Goal: Task Accomplishment & Management: Manage account settings

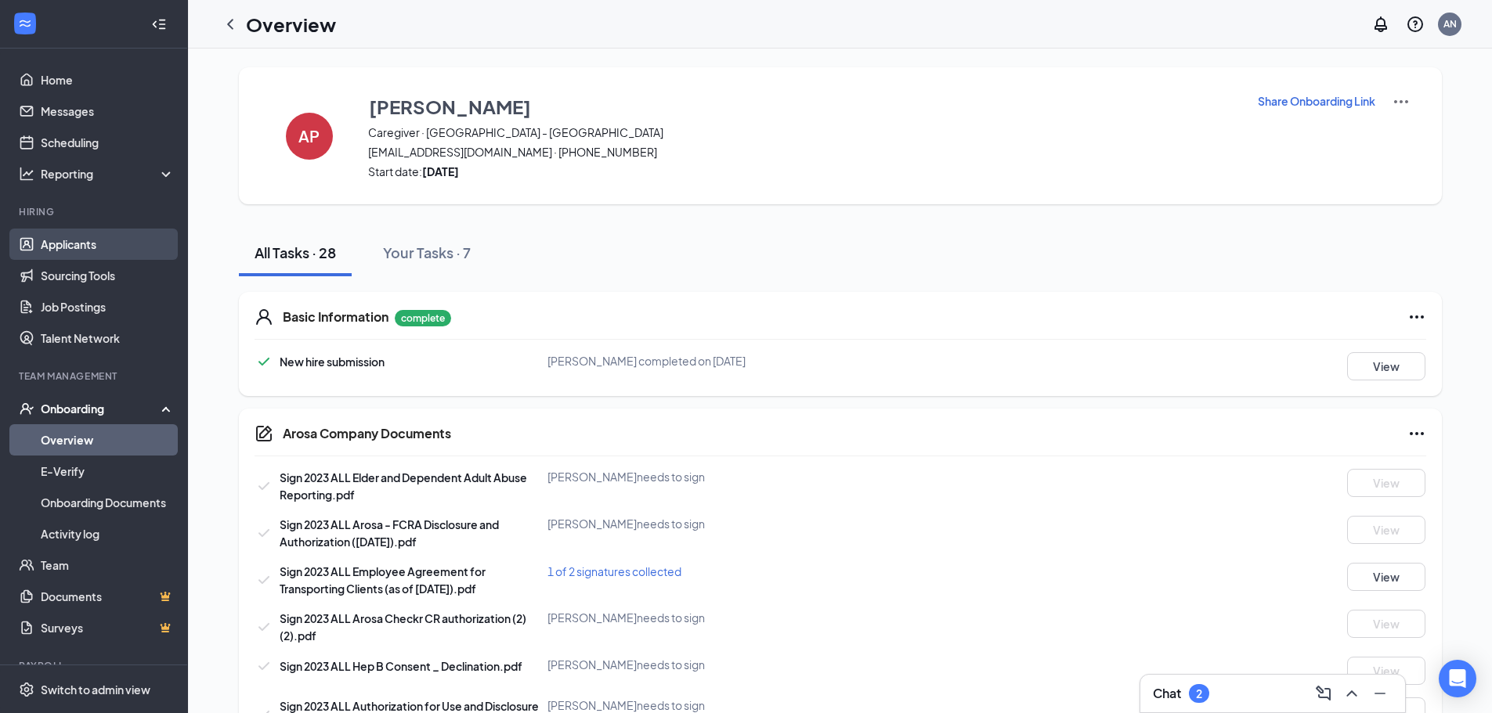
drag, startPoint x: 63, startPoint y: 244, endPoint x: 115, endPoint y: 221, distance: 56.8
click at [63, 244] on link "Applicants" at bounding box center [108, 244] width 134 height 31
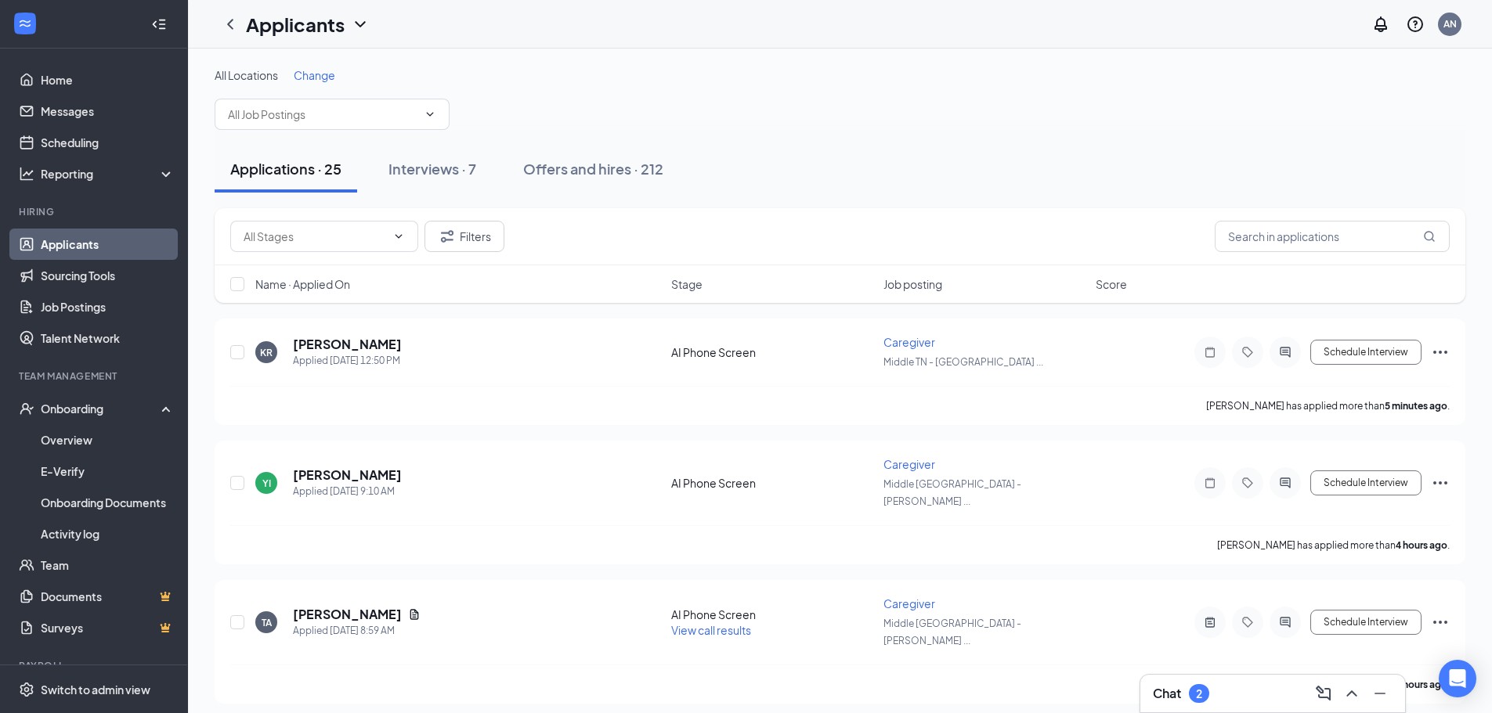
drag, startPoint x: 97, startPoint y: 242, endPoint x: 128, endPoint y: 203, distance: 49.7
click at [97, 242] on link "Applicants" at bounding box center [108, 244] width 134 height 31
click at [316, 69] on span "Change" at bounding box center [315, 75] width 42 height 14
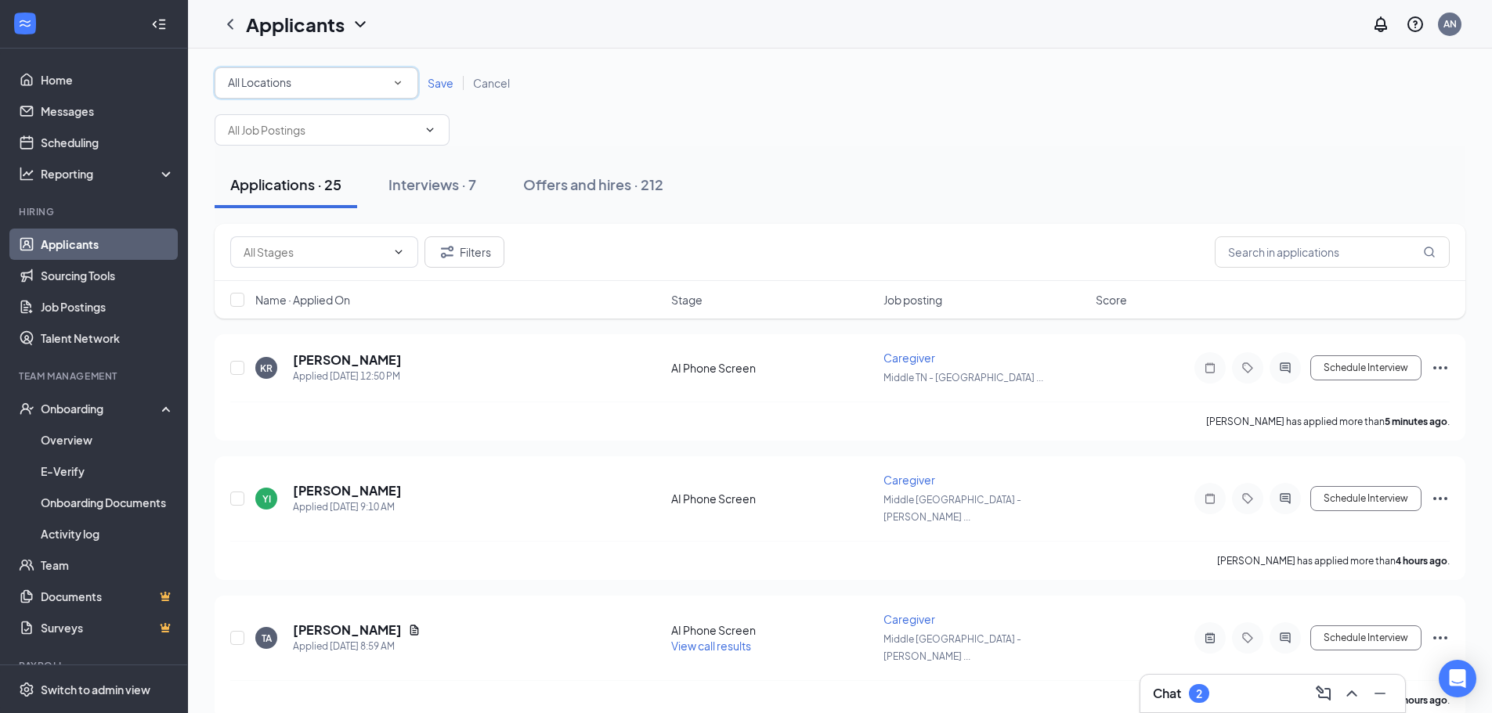
click at [325, 81] on div "All Locations" at bounding box center [316, 83] width 177 height 19
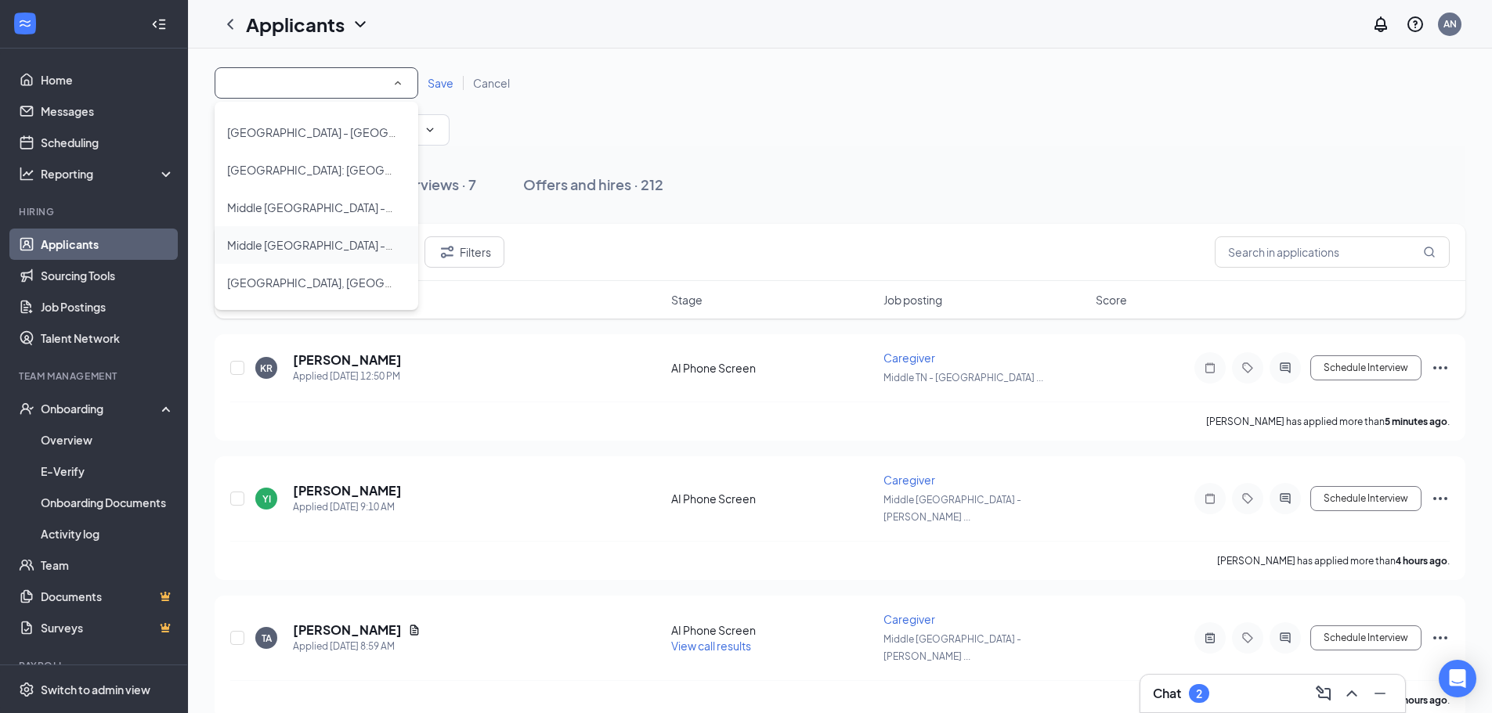
scroll to position [218, 0]
click at [277, 247] on span "[GEOGRAPHIC_DATA], [GEOGRAPHIC_DATA]" at bounding box center [343, 247] width 233 height 14
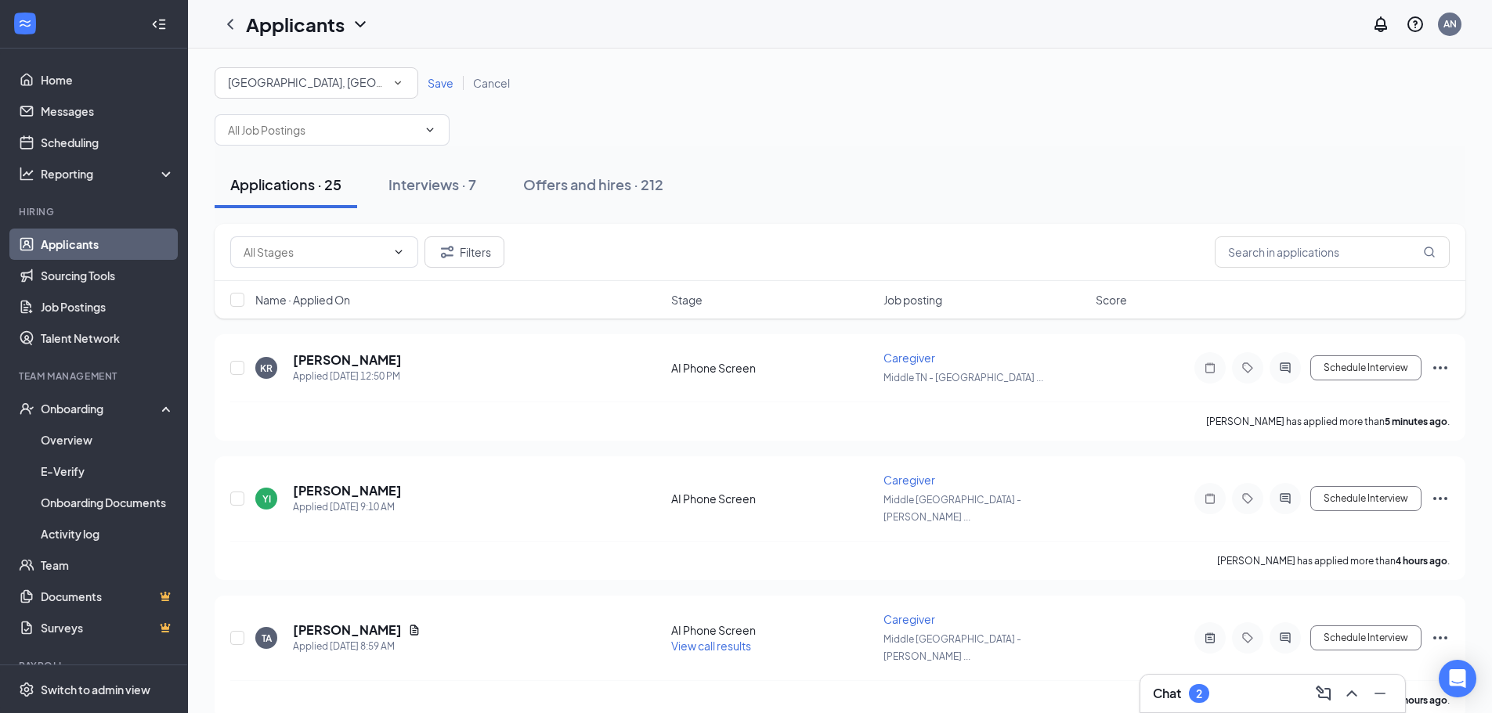
click at [432, 81] on span "Save" at bounding box center [441, 83] width 26 height 14
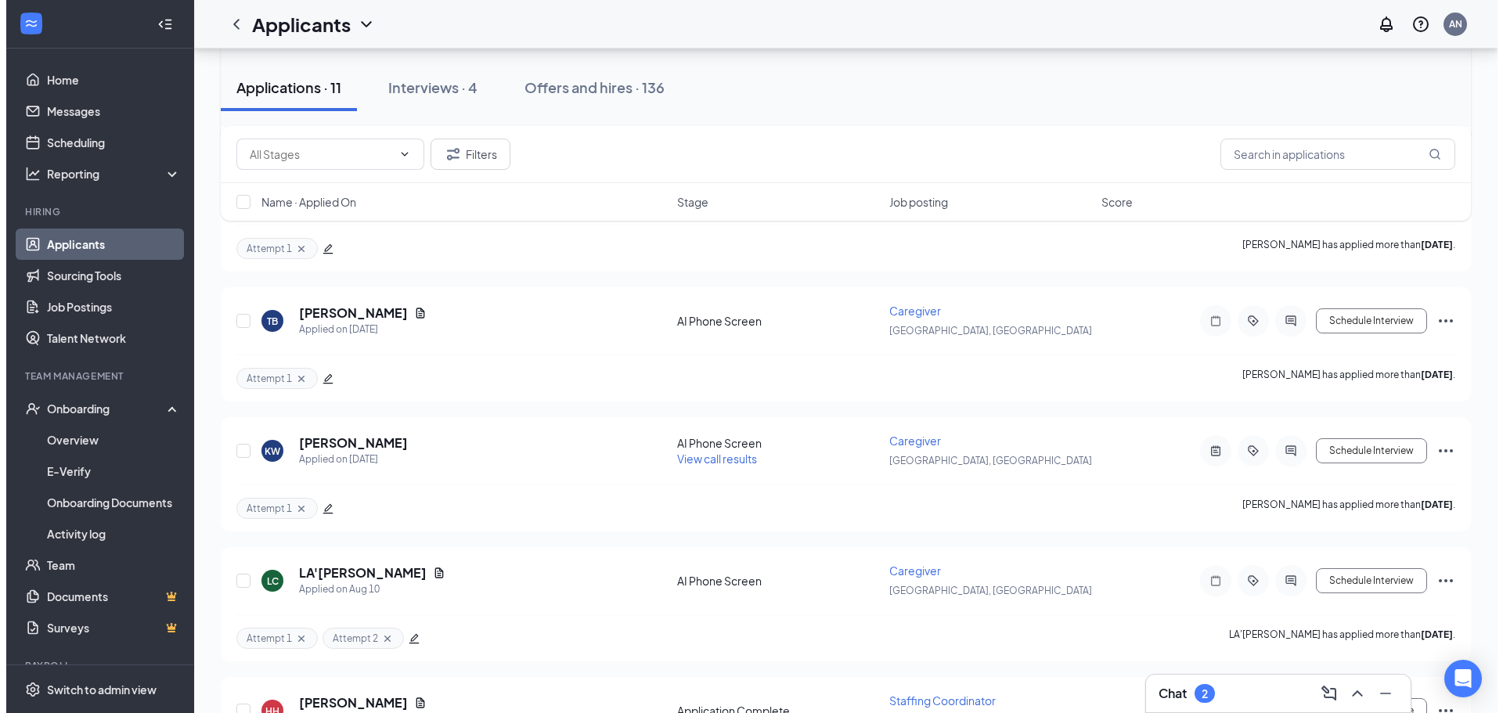
scroll to position [313, 0]
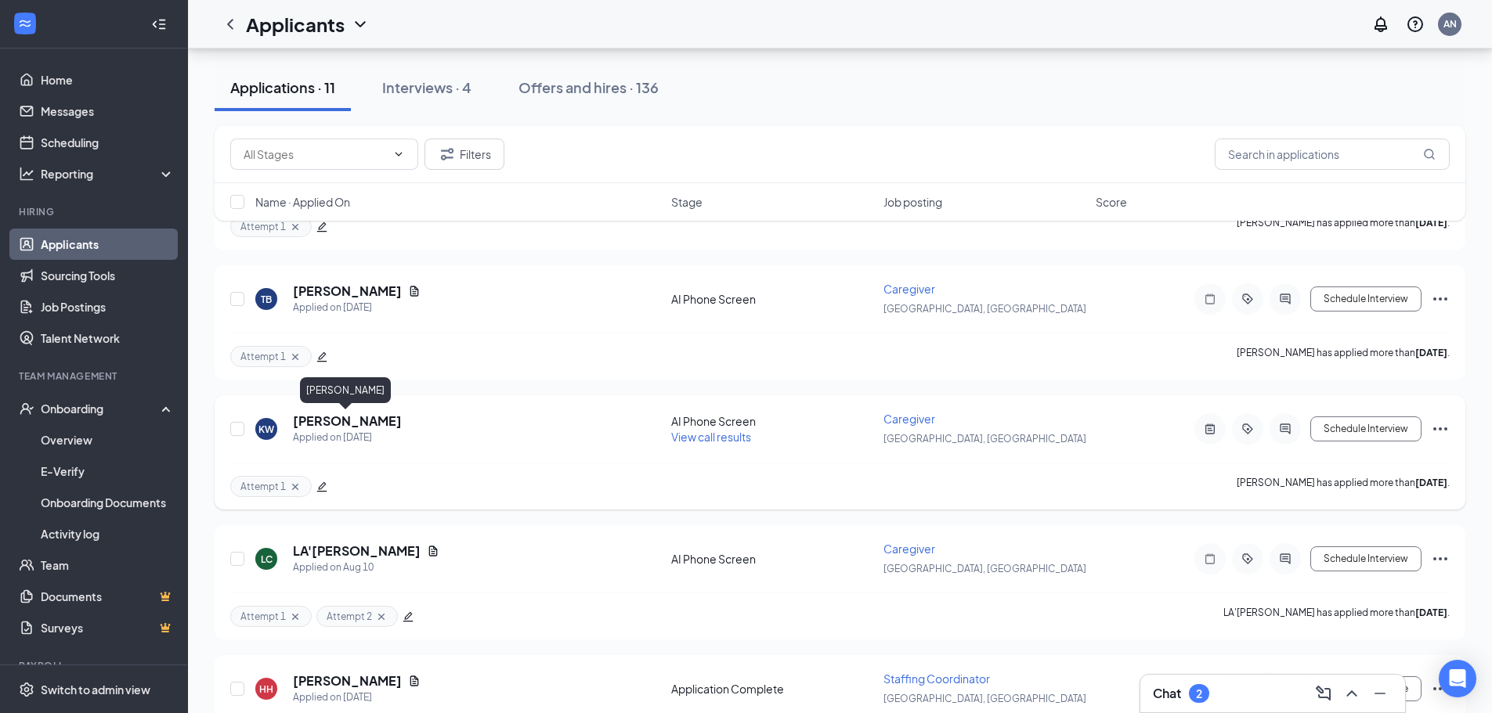
click at [380, 423] on h5 "[PERSON_NAME]" at bounding box center [347, 421] width 109 height 17
